Goal: Task Accomplishment & Management: Use online tool/utility

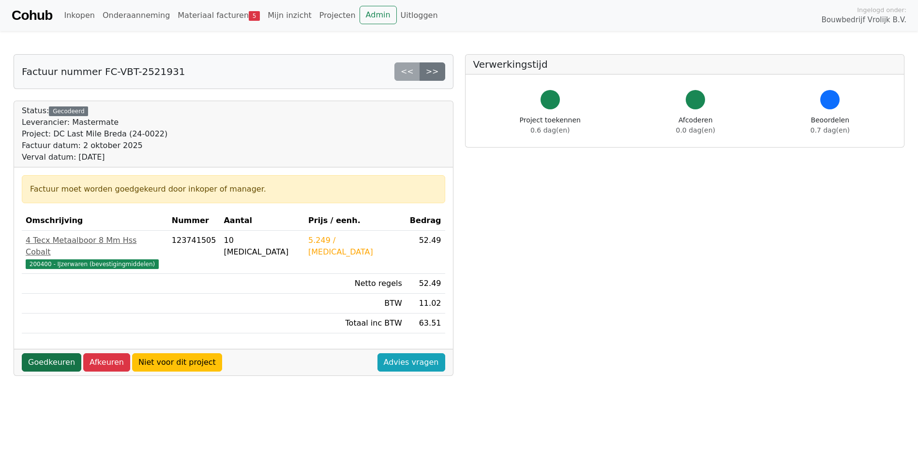
click at [54, 353] on link "Goedkeuren" at bounding box center [52, 362] width 60 height 18
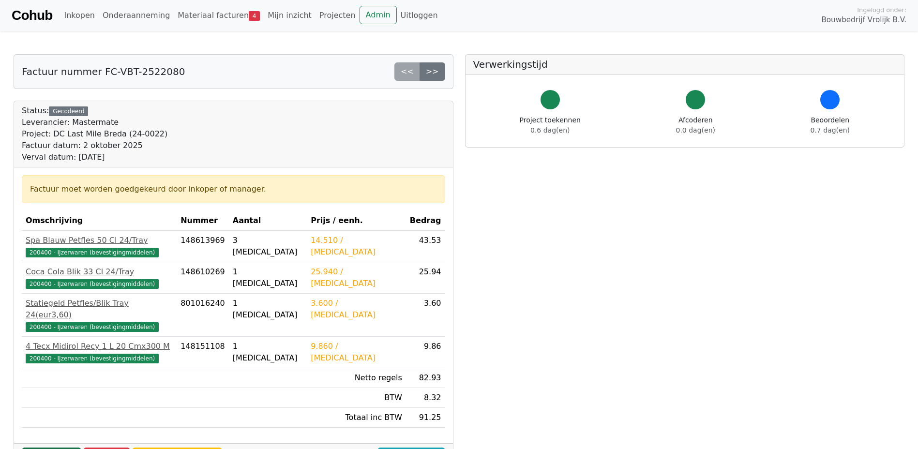
click at [56, 448] on link "Goedkeuren" at bounding box center [52, 457] width 60 height 18
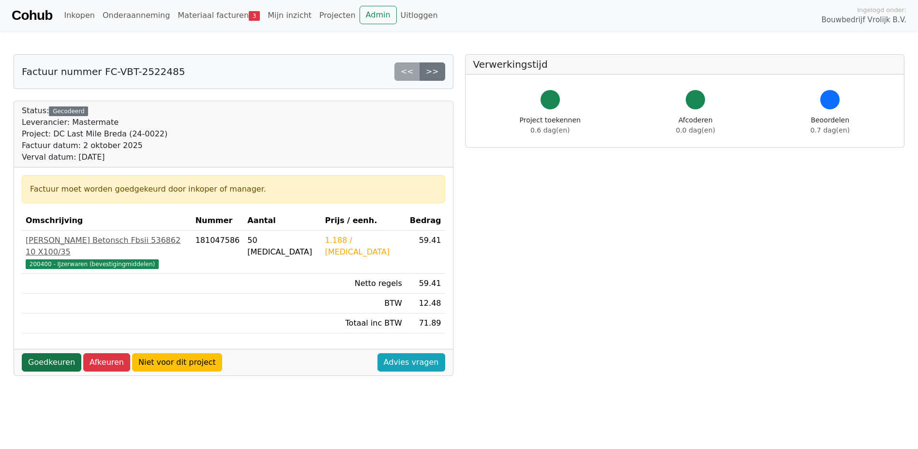
click at [52, 353] on link "Goedkeuren" at bounding box center [52, 362] width 60 height 18
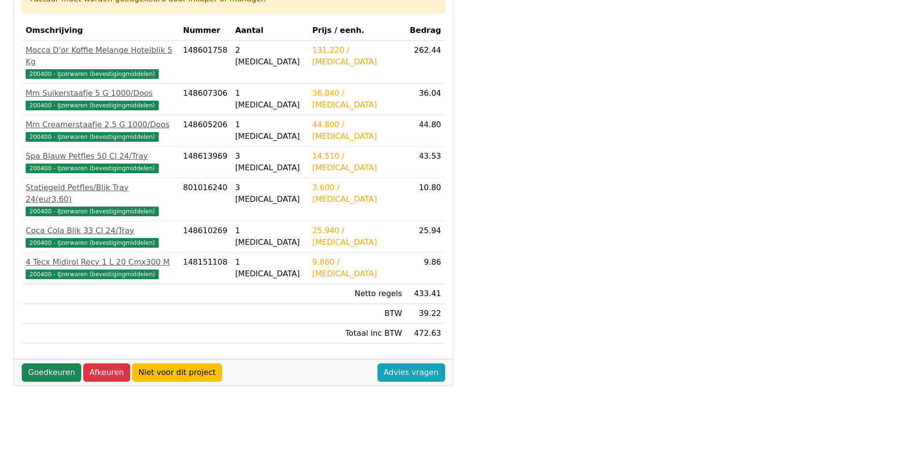
scroll to position [194, 0]
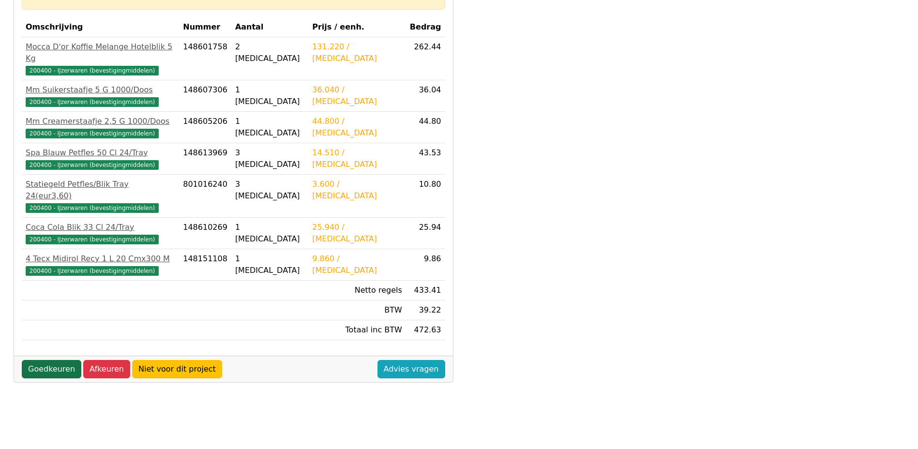
click at [46, 360] on link "Goedkeuren" at bounding box center [52, 369] width 60 height 18
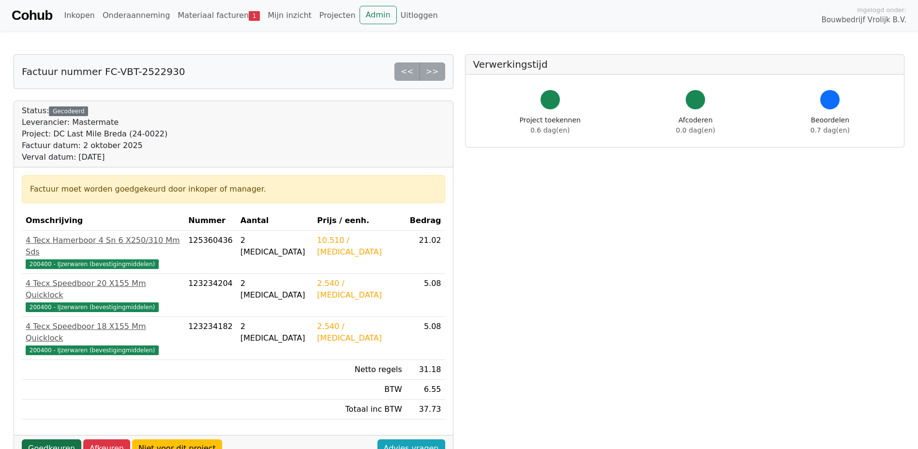
click at [51, 440] on link "Goedkeuren" at bounding box center [52, 449] width 60 height 18
